Goal: Information Seeking & Learning: Learn about a topic

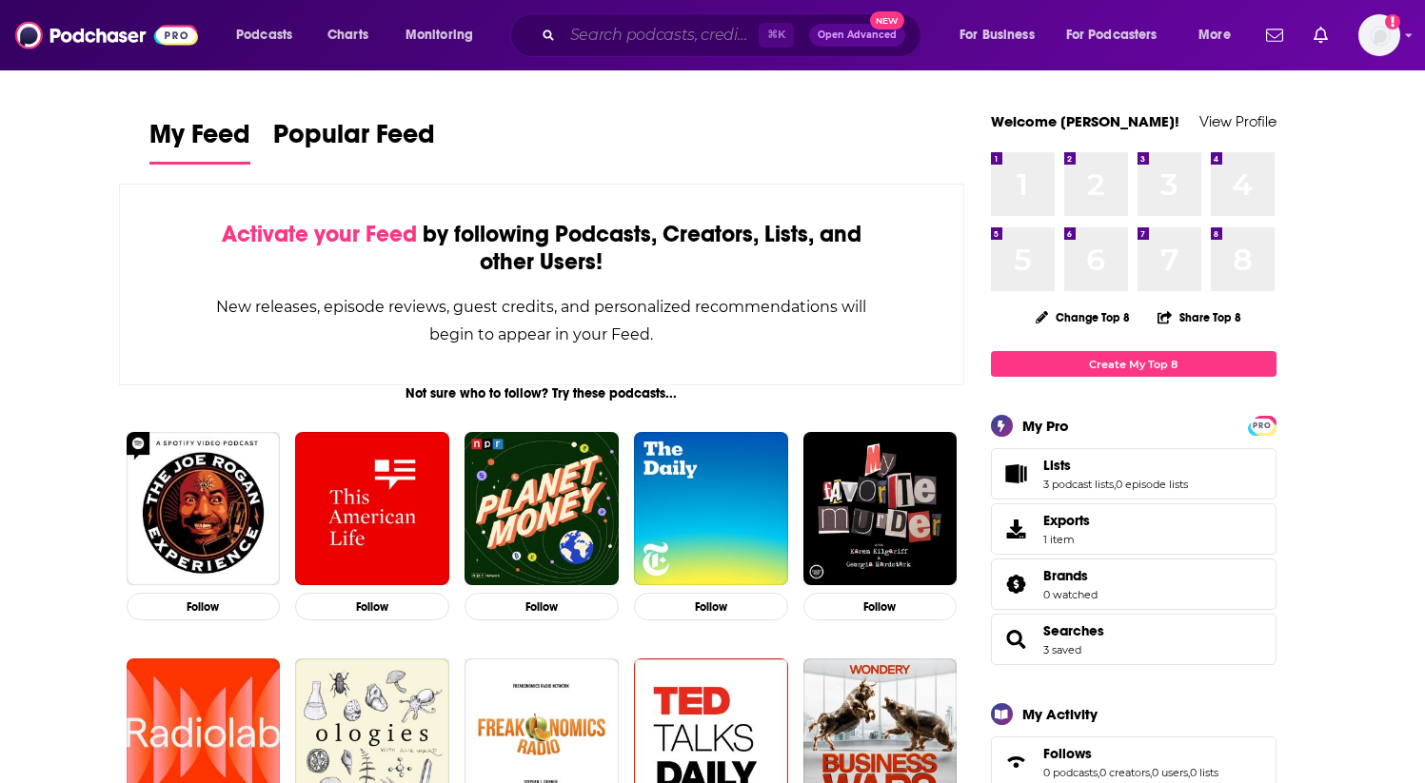
click at [602, 40] on input "Search podcasts, credits, & more..." at bounding box center [661, 35] width 196 height 30
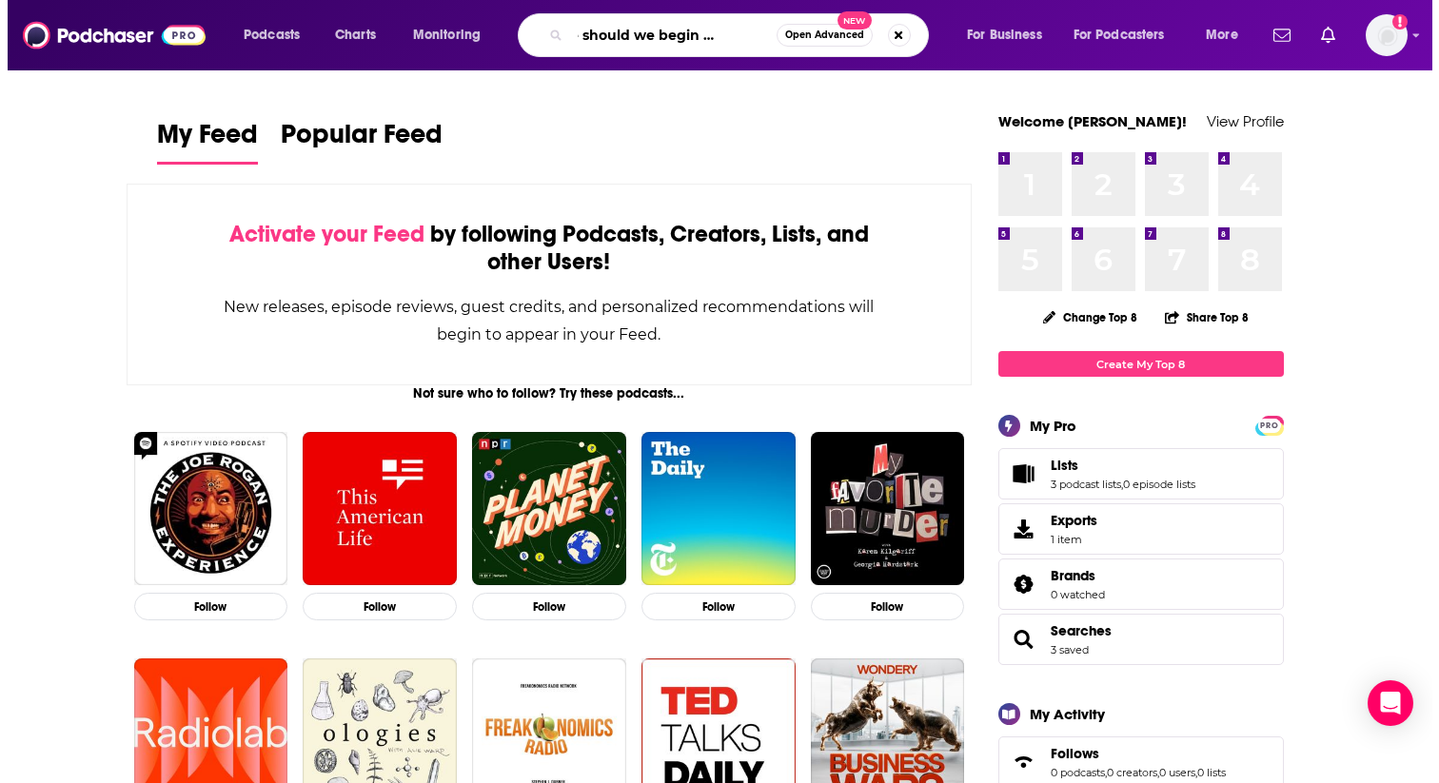
scroll to position [0, 58]
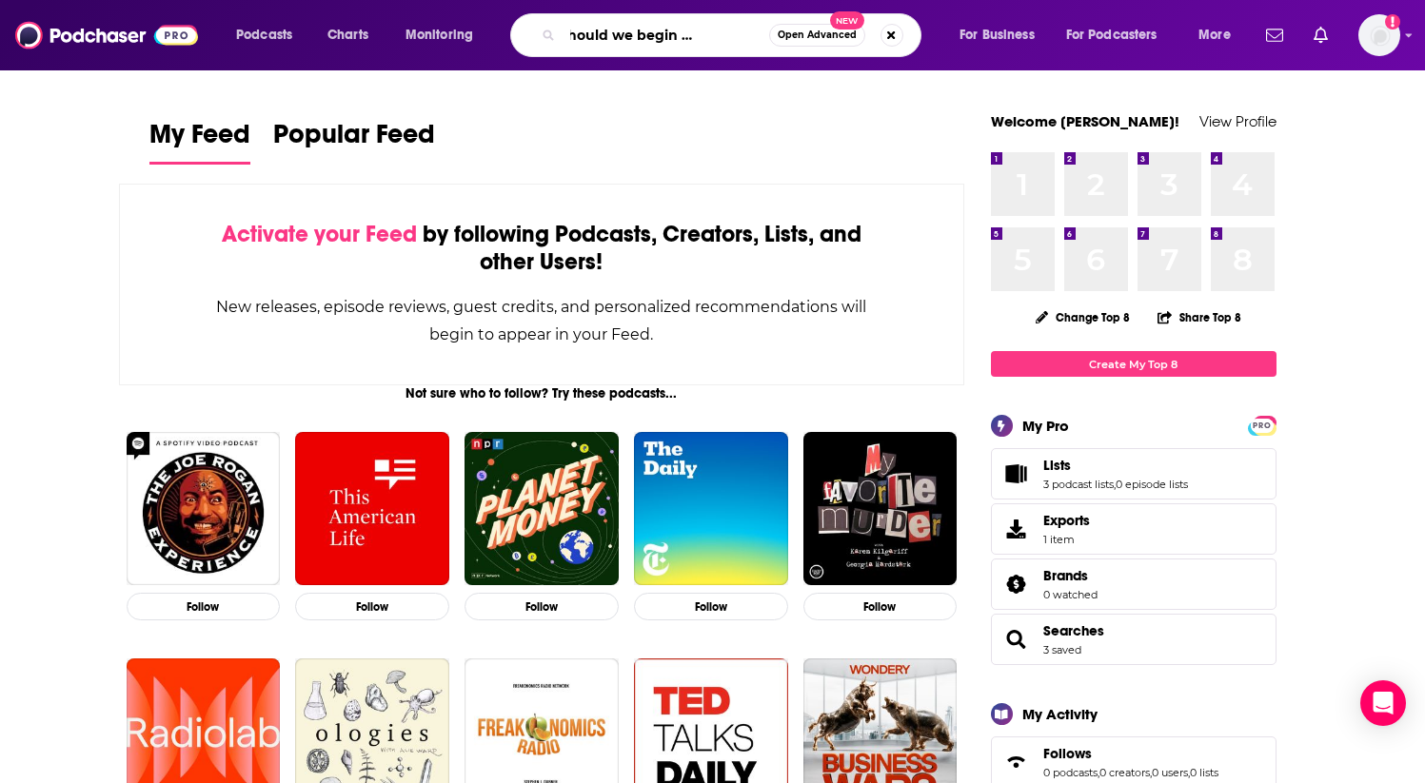
type input "where should we begin with [PERSON_NAME]"
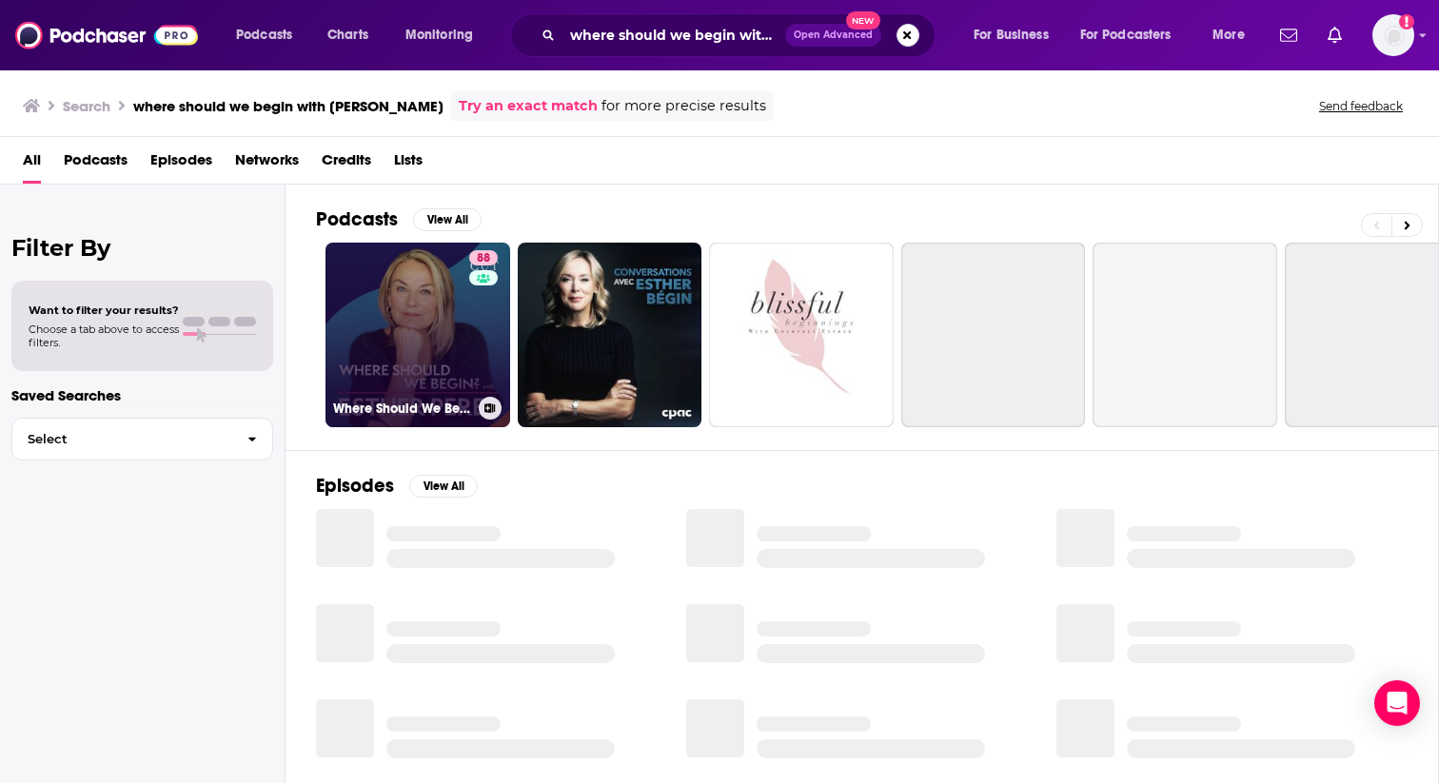
click at [425, 332] on link "88 Where Should We Begin? with [PERSON_NAME]" at bounding box center [418, 335] width 185 height 185
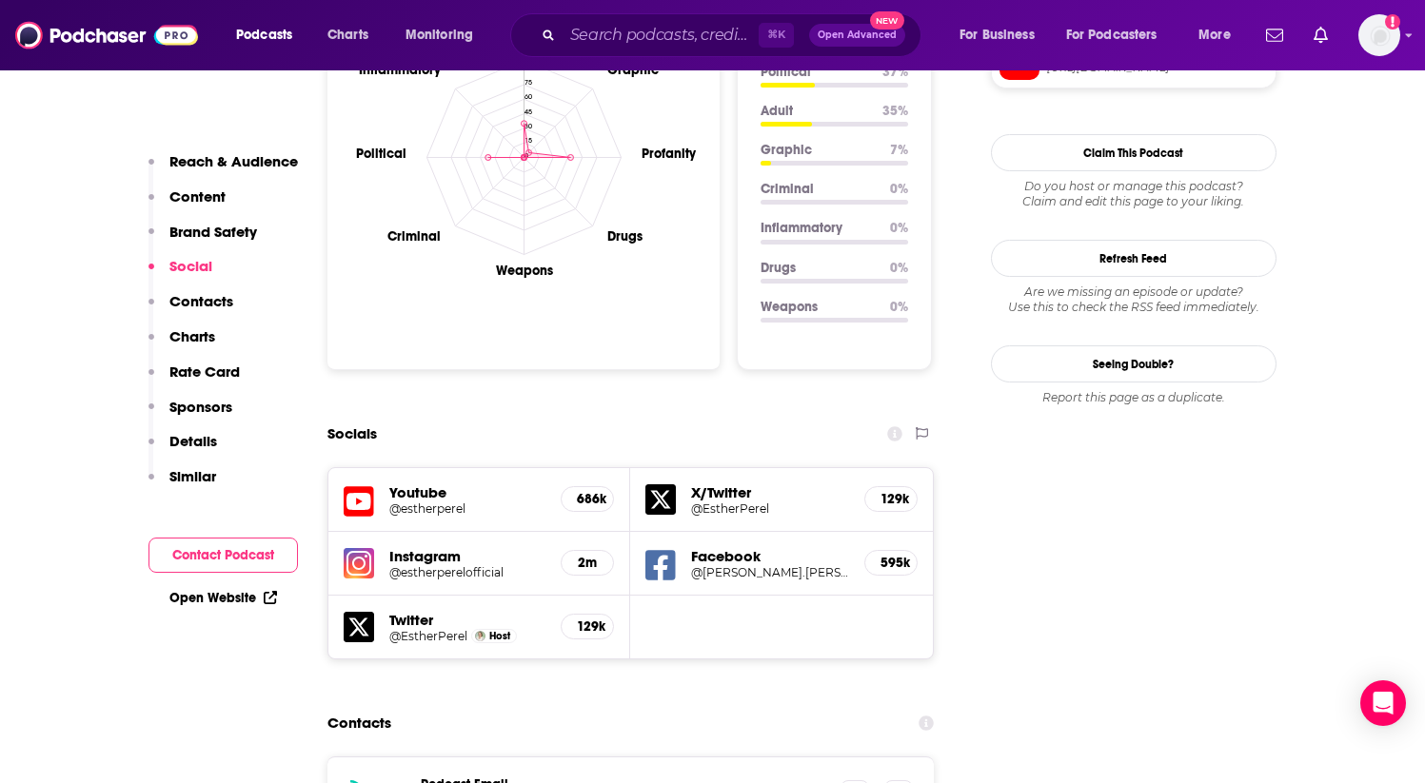
scroll to position [2236, 0]
